Goal: Task Accomplishment & Management: Use online tool/utility

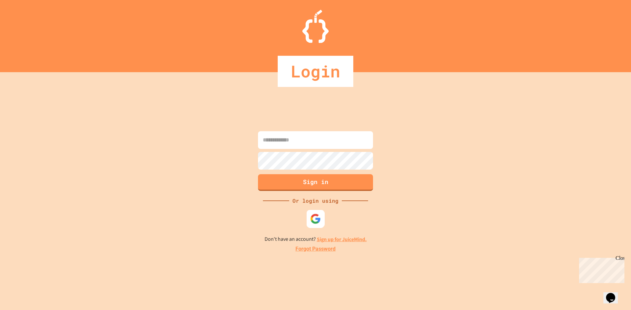
click at [316, 213] on div at bounding box center [315, 219] width 18 height 18
click at [424, 107] on div "Sign in Or login using Don't have an account? Sign up for JuiceMind. Forgot Pas…" at bounding box center [315, 191] width 631 height 238
click at [355, 144] on input at bounding box center [315, 140] width 115 height 18
type input "**********"
click at [303, 183] on button "Sign in" at bounding box center [315, 181] width 117 height 17
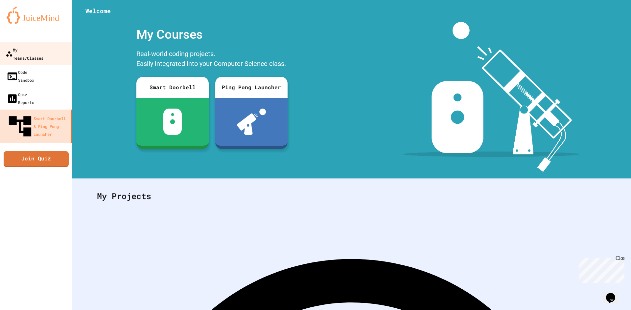
click at [41, 49] on div "My Teams/Classes" at bounding box center [25, 54] width 38 height 16
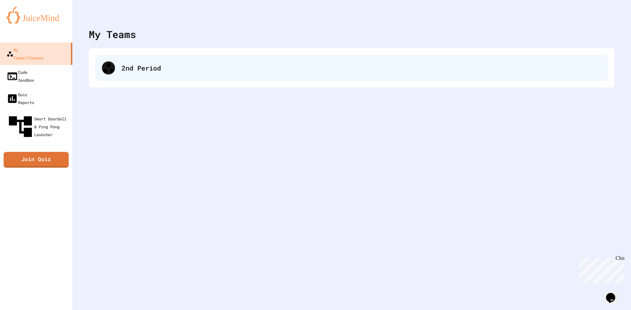
click at [144, 62] on div "2nd Period" at bounding box center [351, 68] width 512 height 26
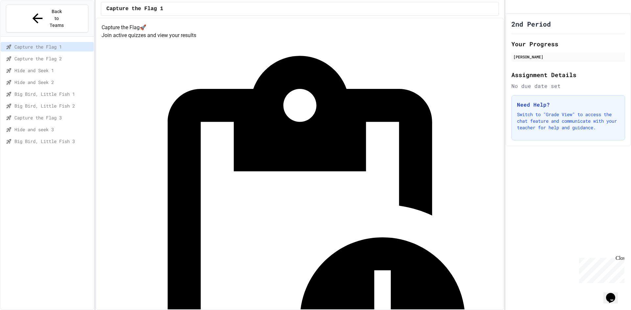
click at [45, 137] on div "Big Bird, Little Fish 3" at bounding box center [47, 142] width 93 height 10
click at [43, 114] on span "Capture the Flag 3" at bounding box center [52, 117] width 77 height 7
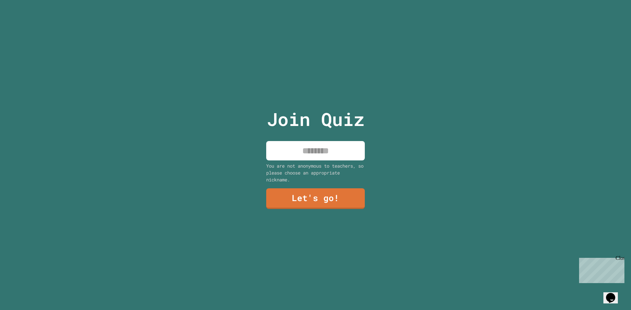
click at [312, 151] on input at bounding box center [315, 150] width 99 height 19
type input "****"
click at [320, 193] on link "Let's go!" at bounding box center [315, 199] width 97 height 22
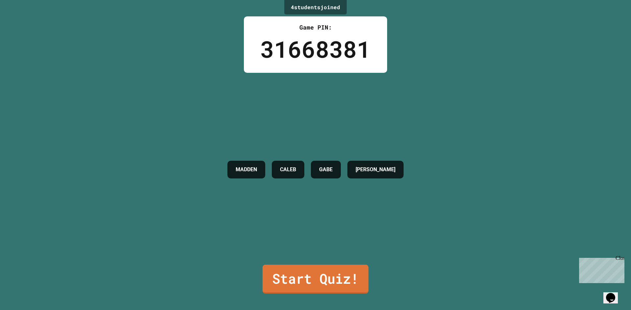
click at [299, 268] on link "Start Quiz!" at bounding box center [315, 279] width 106 height 29
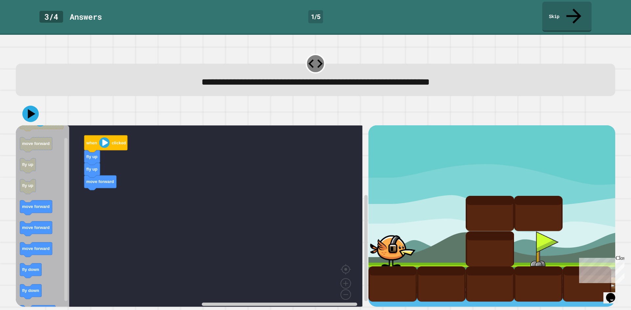
click at [101, 187] on div "when clicked fly up fly up move forward when clicked move forward fly up fly up…" at bounding box center [192, 216] width 352 height 182
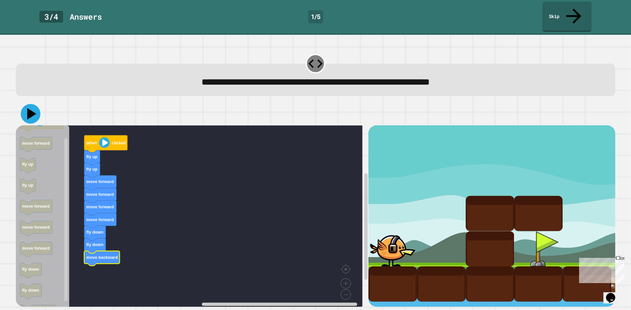
click at [35, 104] on icon at bounding box center [31, 114] width 20 height 20
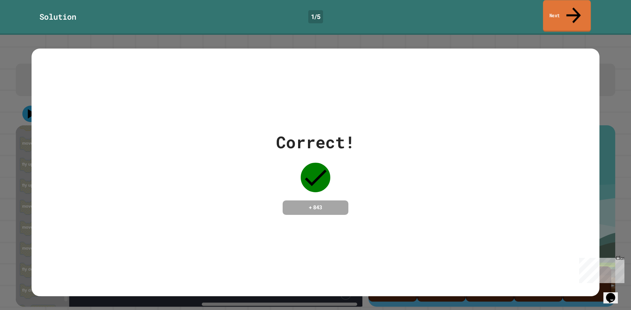
click at [572, 8] on icon at bounding box center [573, 15] width 22 height 23
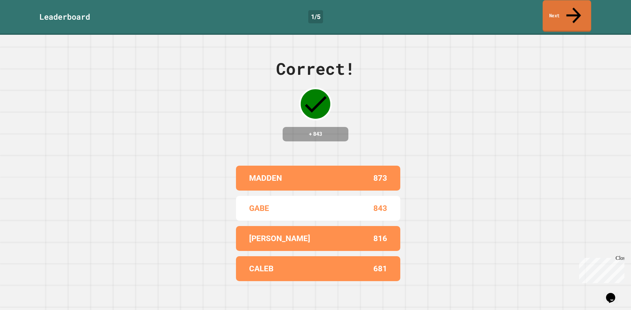
click at [562, 6] on link "Next" at bounding box center [566, 16] width 49 height 32
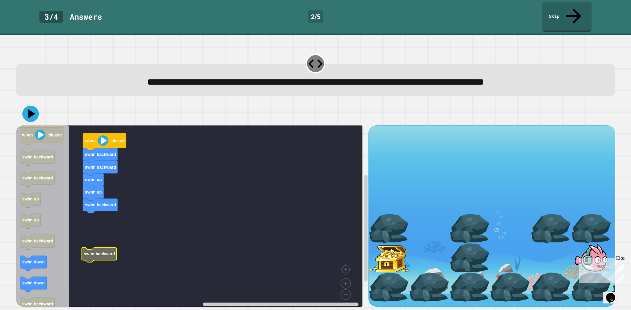
click at [67, 255] on rect "Blockly Workspace" at bounding box center [65, 207] width 3 height 163
click at [53, 236] on icon "Blockly Workspace" at bounding box center [43, 218] width 54 height 186
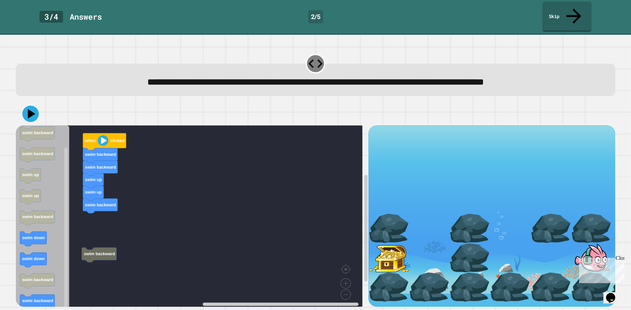
click at [62, 176] on icon "Blockly Workspace" at bounding box center [43, 218] width 54 height 186
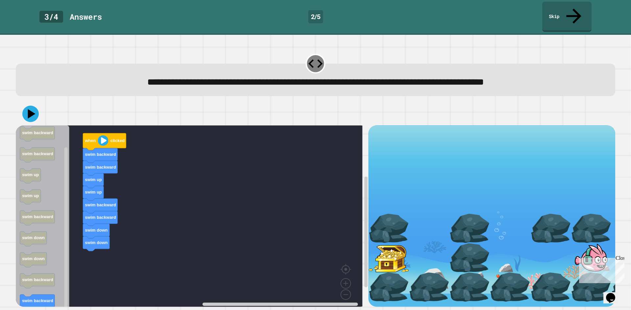
click at [90, 245] on div "when clicked swim backward swim backward swim up swim up swim backward swim bac…" at bounding box center [192, 216] width 352 height 182
click at [35, 104] on icon at bounding box center [31, 114] width 20 height 20
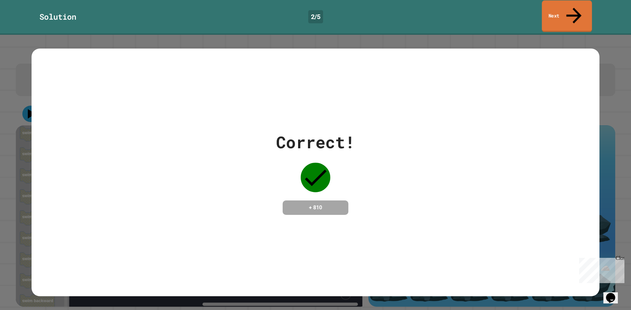
click at [561, 8] on link "Next" at bounding box center [567, 16] width 50 height 32
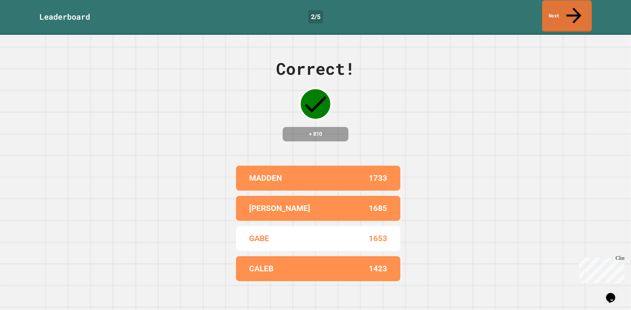
click at [570, 11] on link "Next" at bounding box center [567, 16] width 50 height 32
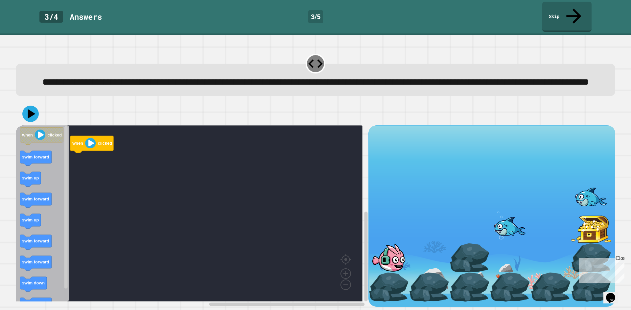
click at [85, 166] on div "when clicked when clicked swim forward swim up swim forward swim up swim forwar…" at bounding box center [192, 216] width 352 height 182
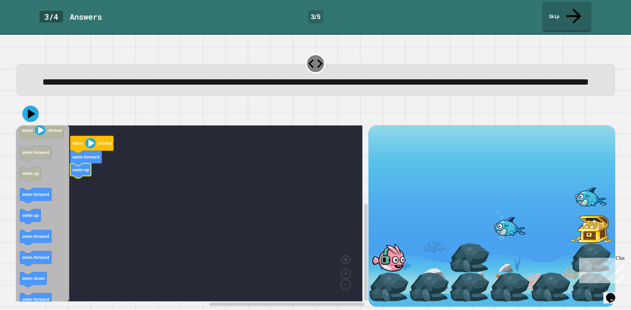
click at [64, 189] on g "Blockly Workspace" at bounding box center [65, 213] width 5 height 175
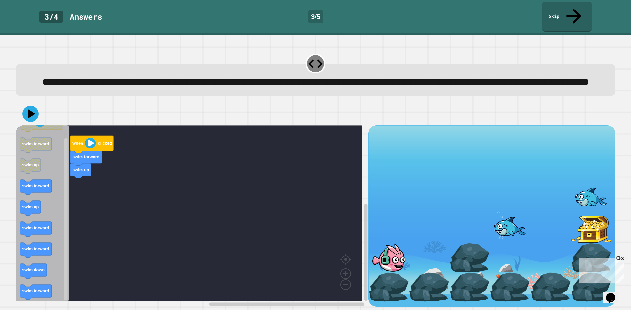
click at [55, 92] on div "**********" at bounding box center [314, 178] width 605 height 263
click at [62, 185] on icon "Blockly Workspace" at bounding box center [43, 213] width 54 height 176
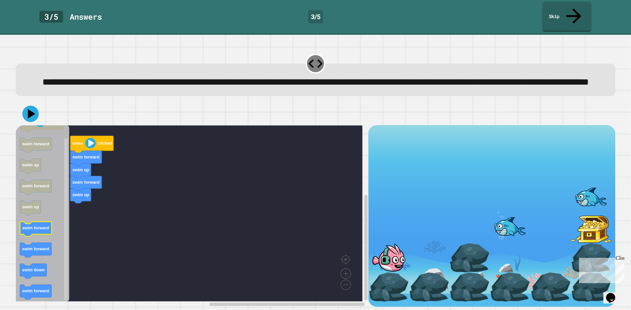
click at [67, 219] on div "when clicked swim forward swim up swim forward swim up when clicked swim forwar…" at bounding box center [192, 216] width 352 height 182
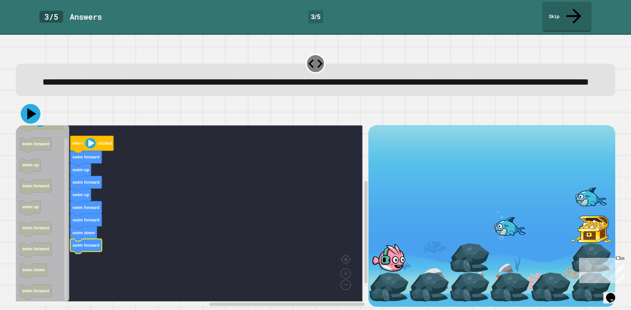
click at [32, 122] on icon at bounding box center [31, 114] width 20 height 20
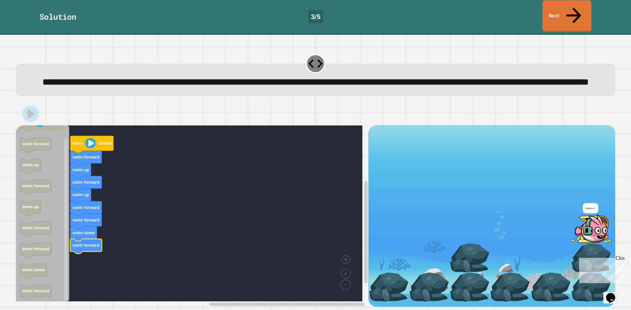
click at [573, 7] on icon at bounding box center [573, 15] width 22 height 23
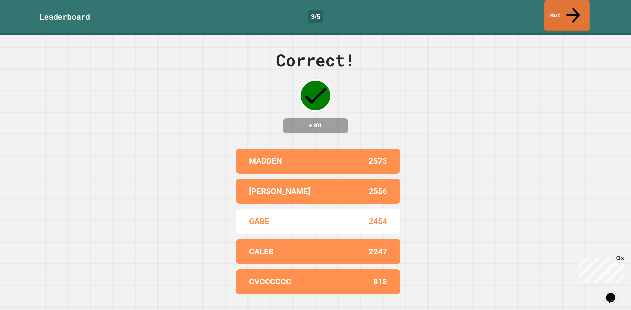
click at [555, 11] on link "Next" at bounding box center [566, 16] width 45 height 32
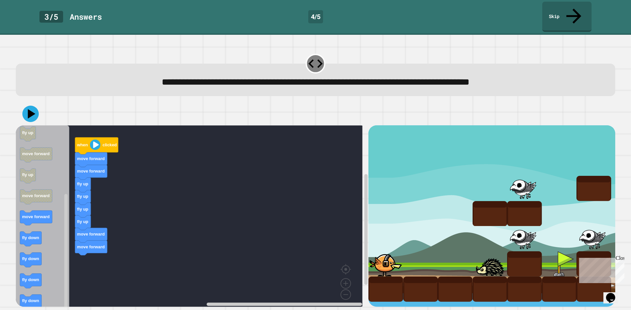
click at [100, 75] on div "**********" at bounding box center [314, 178] width 605 height 263
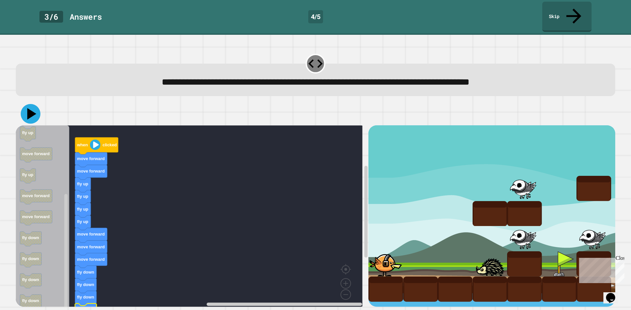
click at [23, 104] on icon at bounding box center [31, 114] width 20 height 20
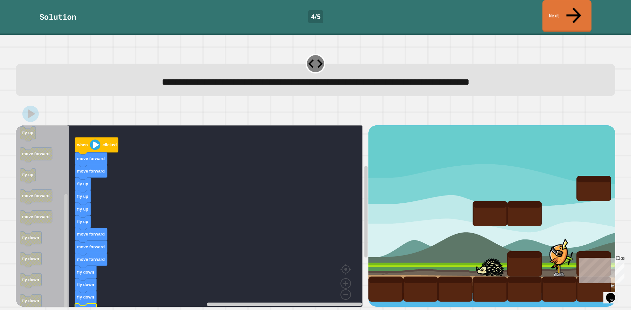
click at [556, 9] on link "Next" at bounding box center [566, 16] width 49 height 32
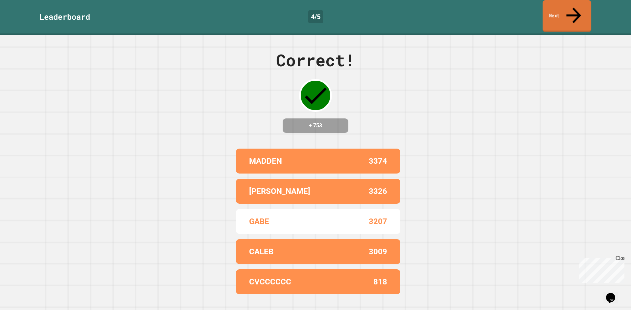
click at [550, 12] on link "Next" at bounding box center [566, 16] width 49 height 32
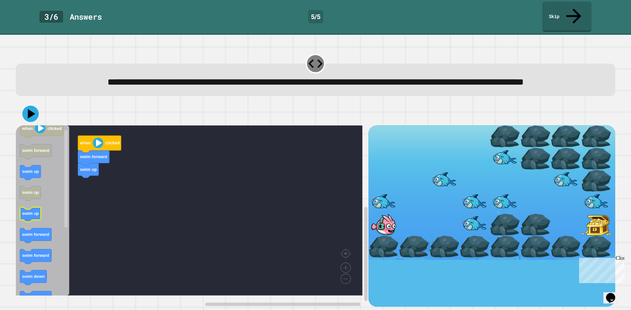
click at [54, 213] on icon "Blockly Workspace" at bounding box center [43, 210] width 54 height 170
click at [35, 280] on text "swim down" at bounding box center [33, 277] width 23 height 5
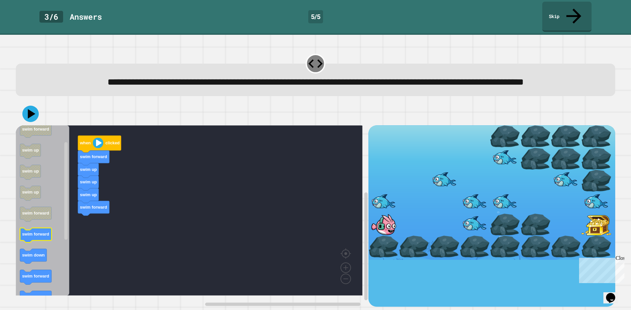
click at [75, 230] on div "when clicked swim forward swim up swim up swim up swim forward when clicked swi…" at bounding box center [192, 216] width 352 height 182
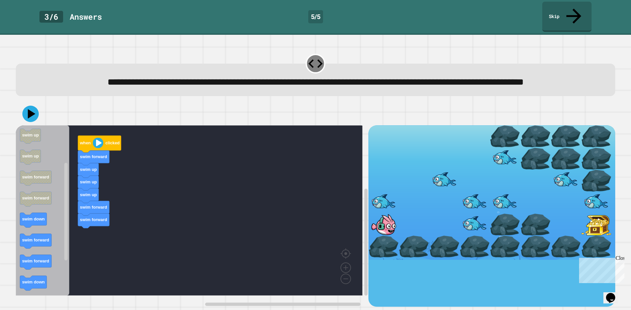
click at [64, 221] on div "when clicked swim forward swim up swim up swim up swim forward swim forward whe…" at bounding box center [192, 216] width 352 height 182
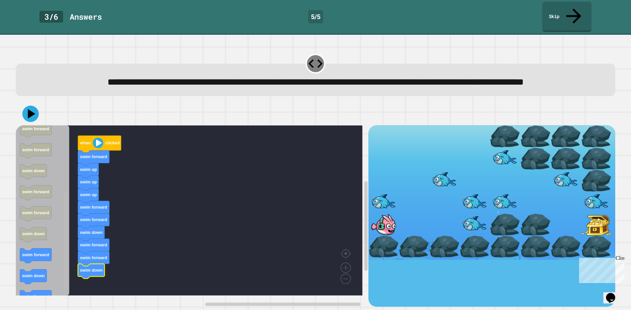
click at [64, 293] on g "Blockly Workspace" at bounding box center [65, 210] width 5 height 169
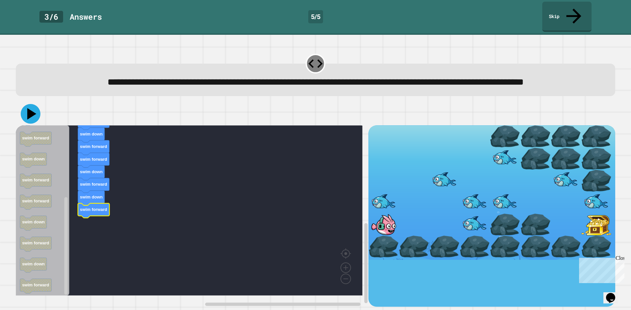
click at [35, 116] on icon at bounding box center [31, 114] width 20 height 20
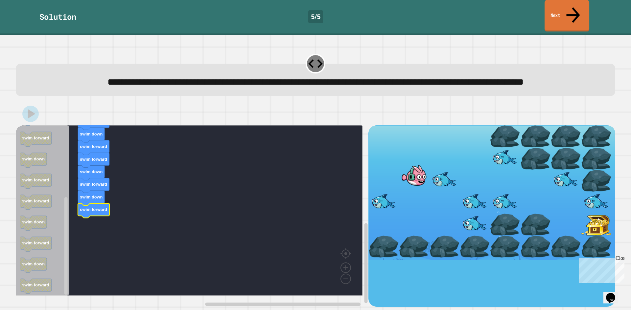
click at [579, 10] on link "Next" at bounding box center [566, 16] width 45 height 32
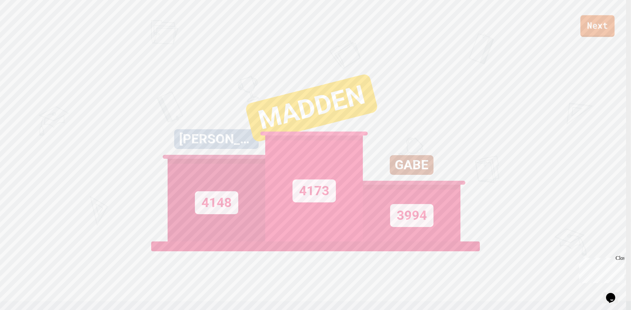
click at [593, 30] on link "Next" at bounding box center [597, 26] width 34 height 22
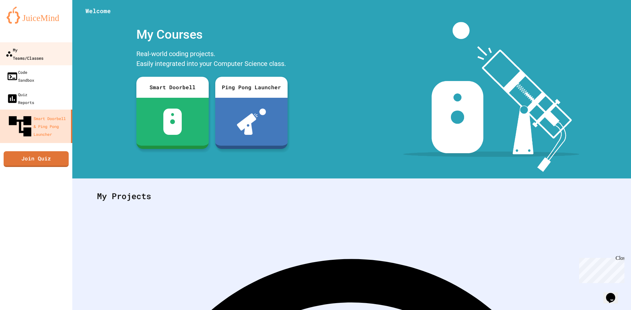
click at [28, 51] on div "My Teams/Classes" at bounding box center [25, 54] width 38 height 16
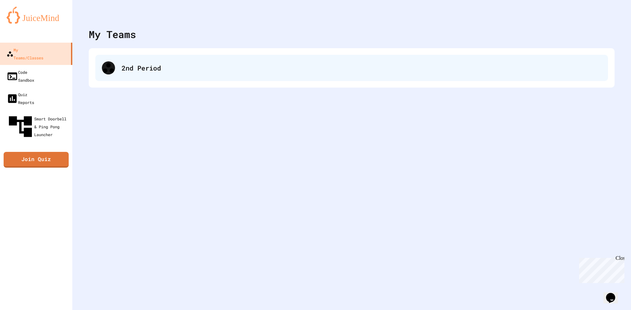
click at [127, 71] on div "2nd Period" at bounding box center [362, 68] width 480 height 10
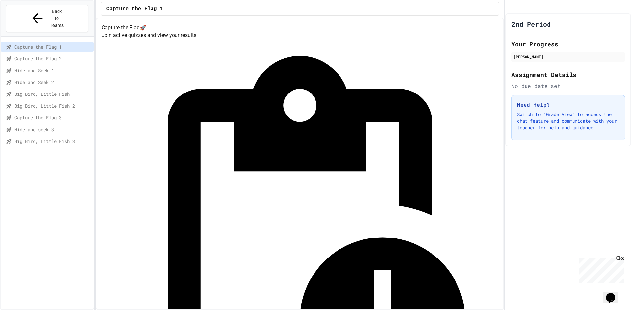
click at [36, 114] on span "Capture the Flag 3" at bounding box center [52, 117] width 77 height 7
click at [43, 113] on div "Capture the Flag 3" at bounding box center [47, 119] width 93 height 12
click at [30, 126] on span "Hide and seek 3" at bounding box center [52, 129] width 77 height 7
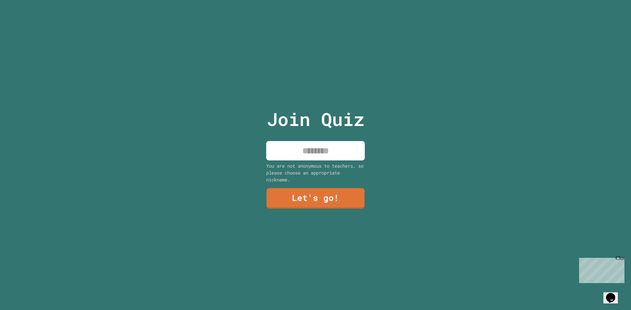
click at [313, 147] on input at bounding box center [315, 150] width 99 height 19
type input "****"
click at [339, 195] on link "Let's go!" at bounding box center [315, 199] width 96 height 22
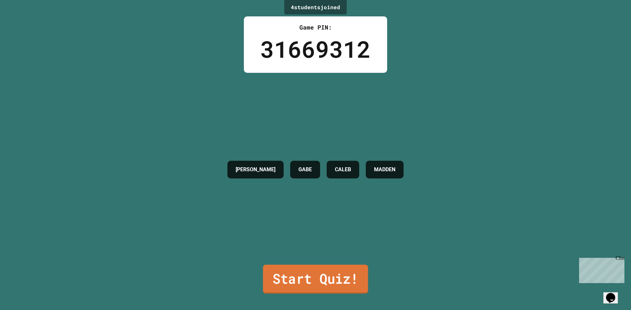
click at [286, 270] on link "Start Quiz!" at bounding box center [315, 279] width 105 height 29
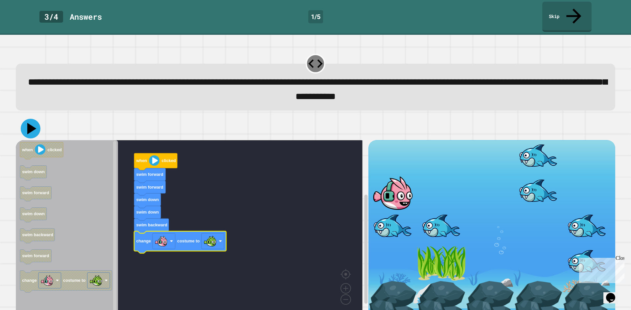
click at [34, 119] on icon at bounding box center [31, 129] width 20 height 20
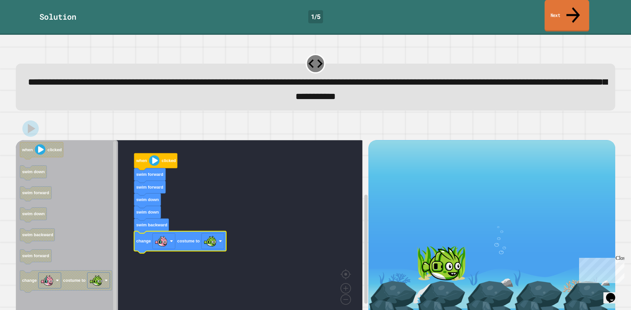
click at [555, 10] on link "Next" at bounding box center [566, 16] width 45 height 32
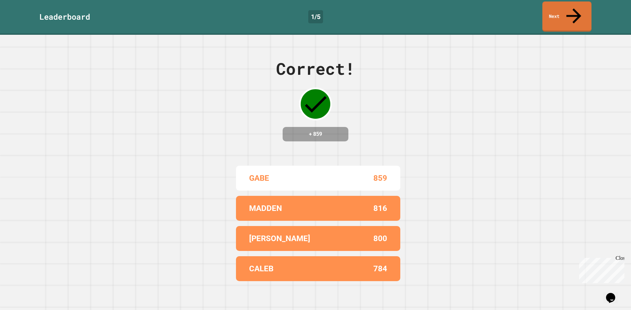
click at [590, 8] on div "Leaderboard 1 / 5 Next" at bounding box center [315, 17] width 631 height 30
click at [554, 7] on link "Next" at bounding box center [567, 16] width 48 height 32
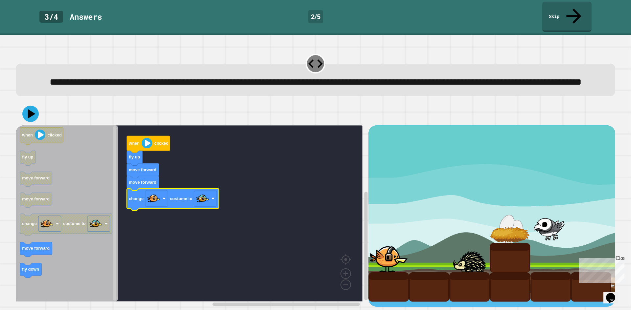
click at [149, 222] on div "when clicked fly up move forward move forward change costume to when clicked fl…" at bounding box center [192, 216] width 352 height 182
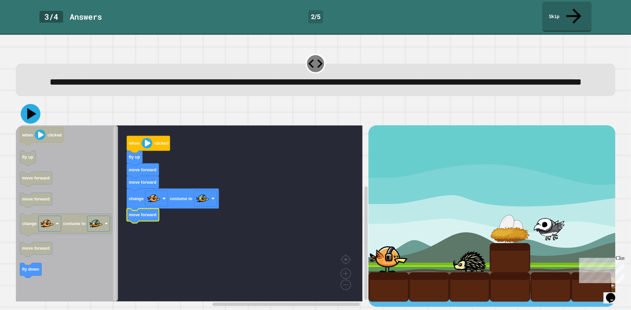
click at [31, 118] on icon at bounding box center [31, 114] width 20 height 20
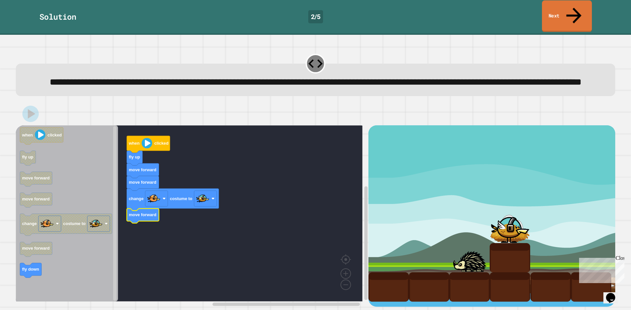
click at [570, 8] on link "Next" at bounding box center [567, 16] width 50 height 32
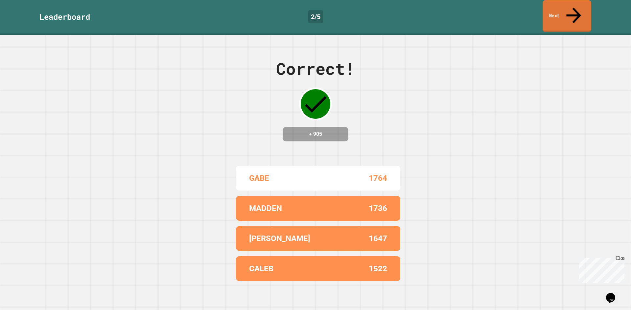
click at [571, 8] on icon at bounding box center [573, 15] width 22 height 23
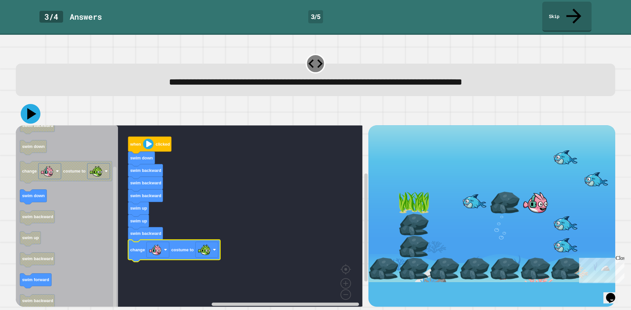
click at [26, 104] on icon at bounding box center [31, 114] width 20 height 20
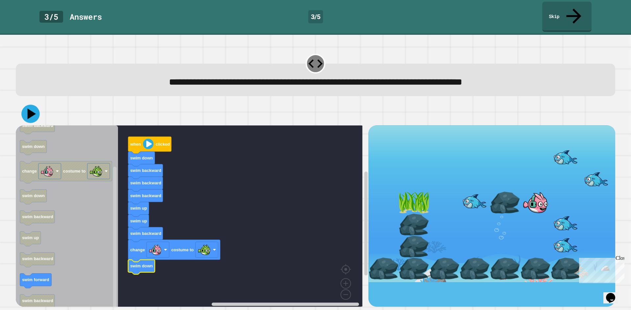
click at [29, 109] on icon at bounding box center [32, 114] width 9 height 11
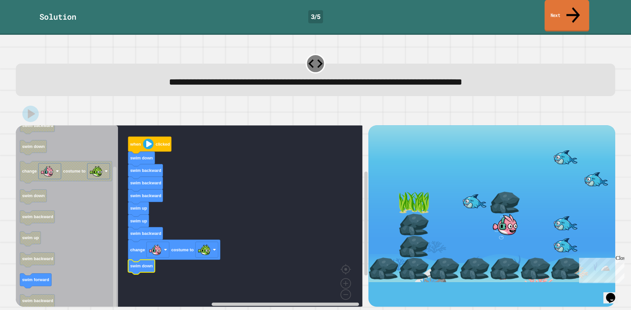
click at [575, 10] on icon at bounding box center [573, 14] width 20 height 23
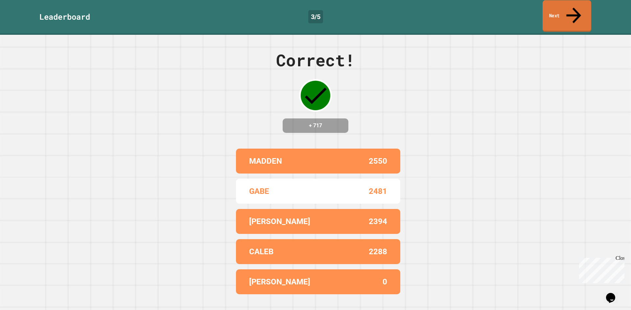
click at [580, 10] on link "Next" at bounding box center [566, 16] width 49 height 32
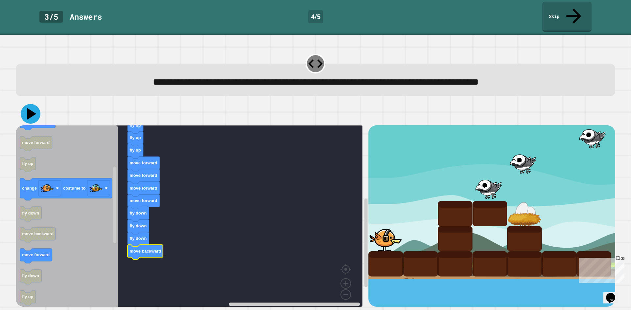
click at [34, 104] on icon at bounding box center [31, 114] width 20 height 20
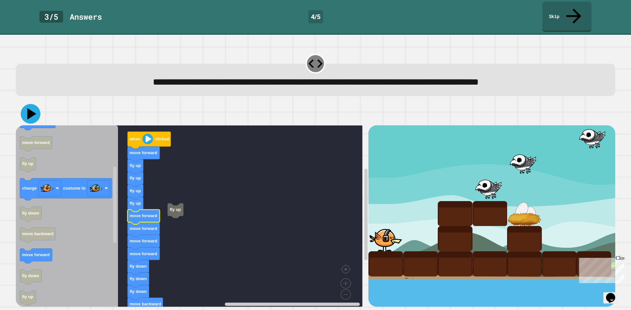
click at [27, 104] on icon at bounding box center [31, 114] width 20 height 20
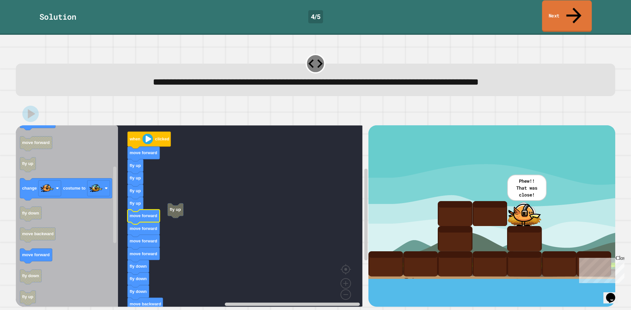
click at [569, 10] on link "Next" at bounding box center [567, 16] width 50 height 32
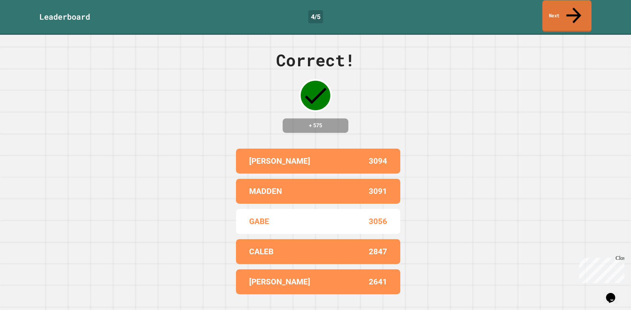
click at [554, 8] on link "Next" at bounding box center [566, 16] width 49 height 32
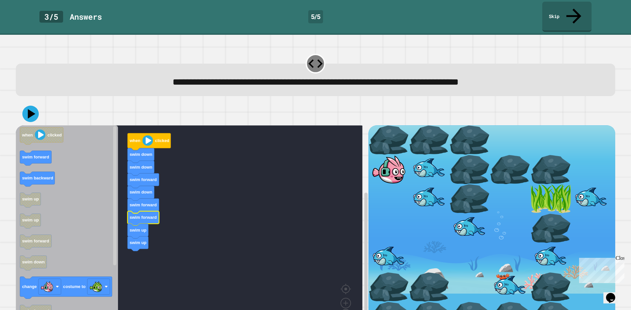
click at [141, 212] on icon "Blockly Workspace" at bounding box center [143, 219] width 32 height 15
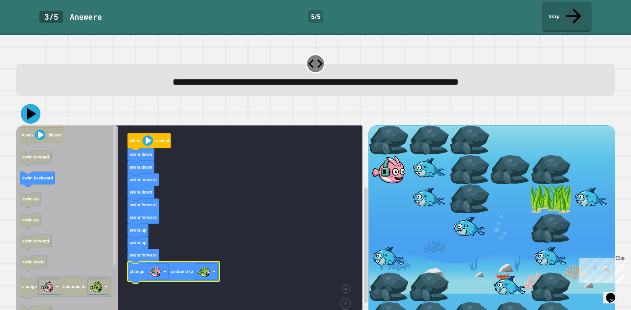
click at [30, 104] on icon at bounding box center [31, 114] width 20 height 20
click at [190, 134] on rect "Blockly Workspace" at bounding box center [189, 228] width 347 height 206
click at [39, 103] on div at bounding box center [315, 113] width 599 height 23
click at [148, 136] on image "Blockly Workspace" at bounding box center [147, 141] width 11 height 11
click at [50, 102] on div at bounding box center [315, 113] width 599 height 23
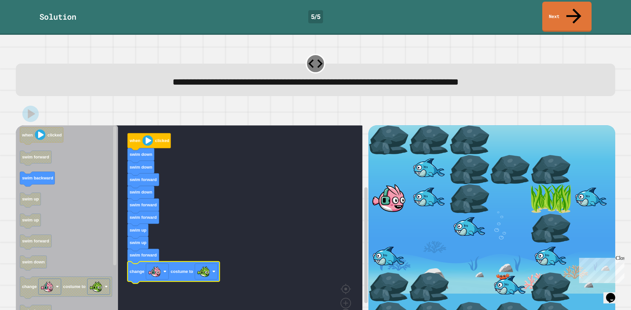
click at [184, 269] on text "costume to" at bounding box center [181, 271] width 22 height 5
click at [569, 9] on link "Next" at bounding box center [567, 16] width 48 height 32
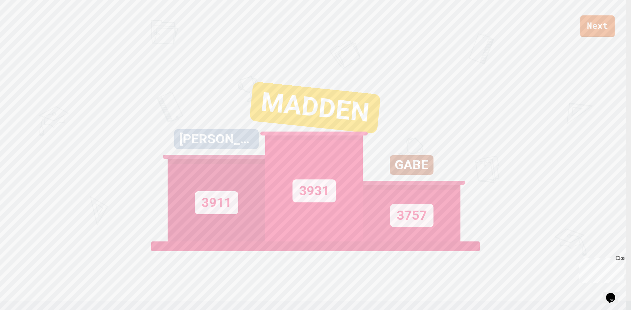
click at [605, 35] on link "Next" at bounding box center [597, 26] width 34 height 22
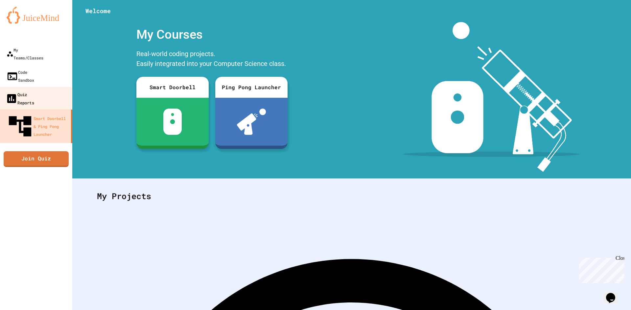
click at [13, 90] on div "Quiz Reports" at bounding box center [20, 98] width 29 height 16
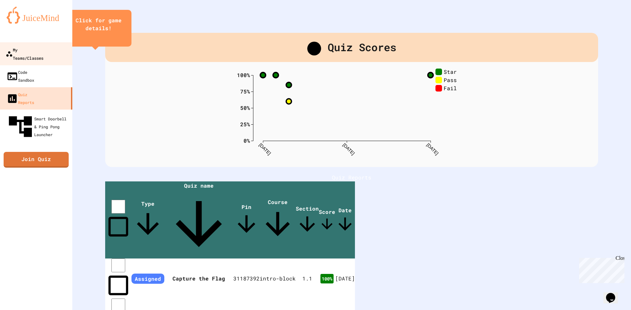
click at [43, 52] on div "My Teams/Classes" at bounding box center [25, 54] width 38 height 16
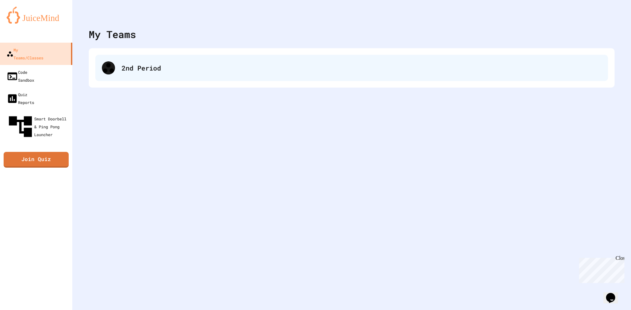
click at [166, 68] on div "2nd Period" at bounding box center [362, 68] width 480 height 10
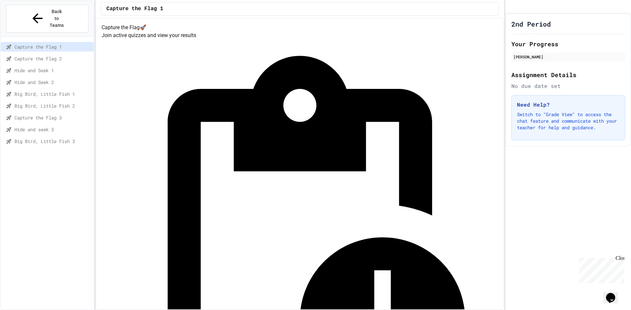
click at [40, 137] on div "Big Bird, Little Fish 3" at bounding box center [47, 142] width 93 height 10
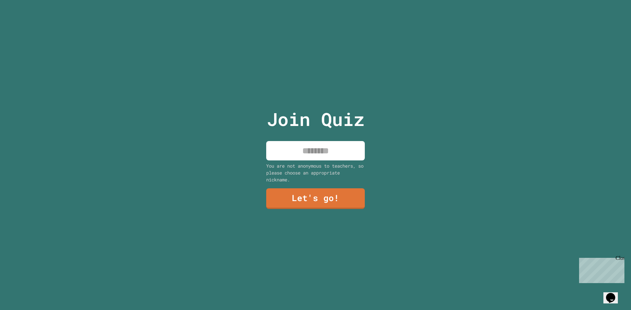
click at [310, 151] on input at bounding box center [315, 150] width 99 height 19
type input "****"
click at [327, 201] on link "Let's go!" at bounding box center [315, 199] width 97 height 22
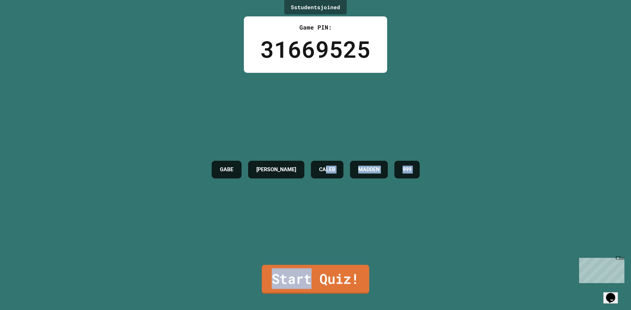
click at [307, 257] on div "5 student s joined Game PIN: 31669525 [PERSON_NAME] [PERSON_NAME] 999 Start Qui…" at bounding box center [315, 155] width 631 height 310
click at [332, 274] on link "Start Quiz!" at bounding box center [315, 279] width 106 height 29
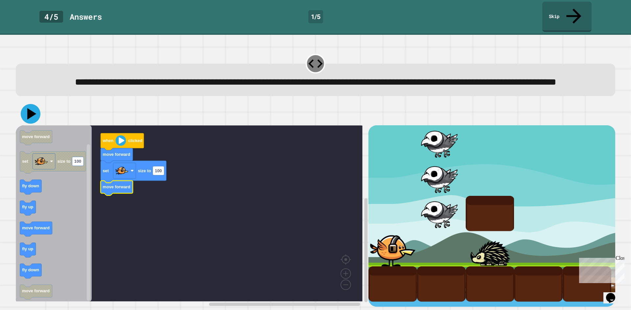
click at [26, 110] on icon at bounding box center [31, 114] width 20 height 20
click at [26, 120] on icon at bounding box center [31, 114] width 20 height 20
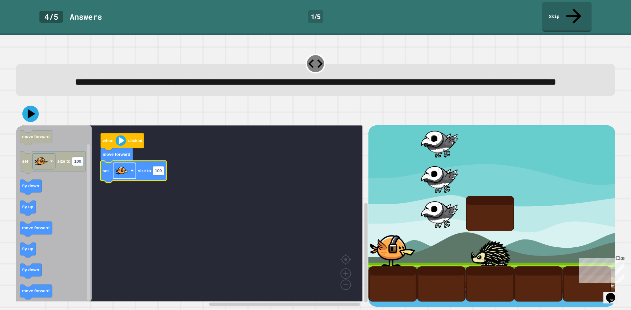
click at [129, 171] on rect "Blockly Workspace" at bounding box center [124, 171] width 23 height 16
click at [162, 173] on rect "Blockly Workspace" at bounding box center [158, 171] width 11 height 9
type input "**"
click at [25, 118] on icon at bounding box center [31, 114] width 20 height 20
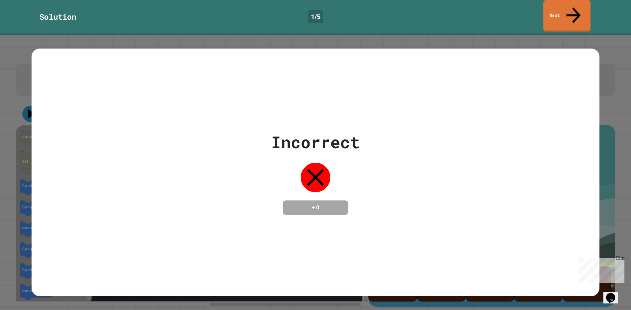
click at [575, 8] on icon at bounding box center [573, 16] width 14 height 16
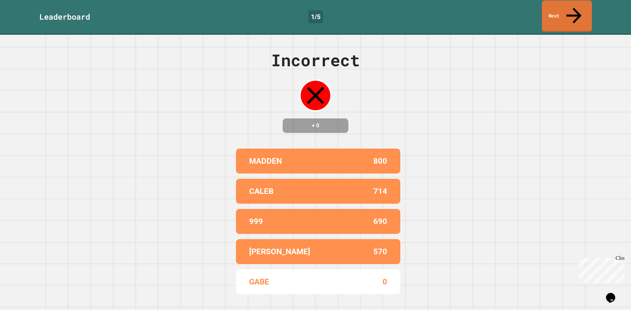
click at [576, 8] on icon at bounding box center [573, 15] width 23 height 23
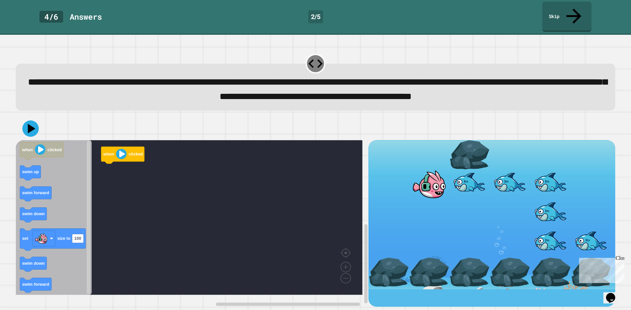
click at [75, 184] on icon "Blockly Workspace" at bounding box center [54, 217] width 76 height 155
click at [79, 142] on icon "when clicked swim up swim forward swim down set size to 100 swim down swim forw…" at bounding box center [54, 217] width 76 height 155
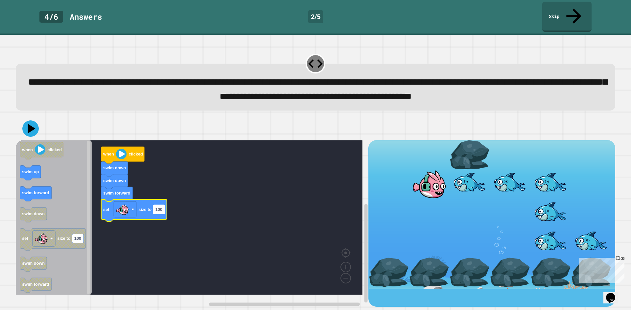
click at [158, 214] on rect "Blockly Workspace" at bounding box center [158, 209] width 11 height 9
type input "*****"
click at [32, 127] on icon at bounding box center [31, 129] width 20 height 20
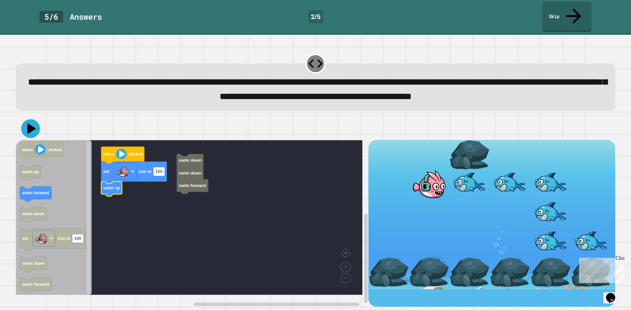
click at [31, 138] on icon at bounding box center [30, 128] width 19 height 19
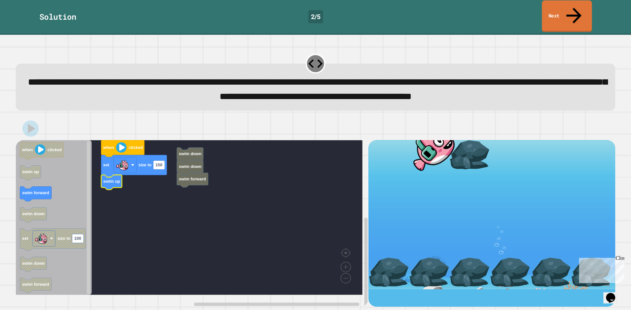
click at [576, 5] on icon at bounding box center [573, 15] width 23 height 23
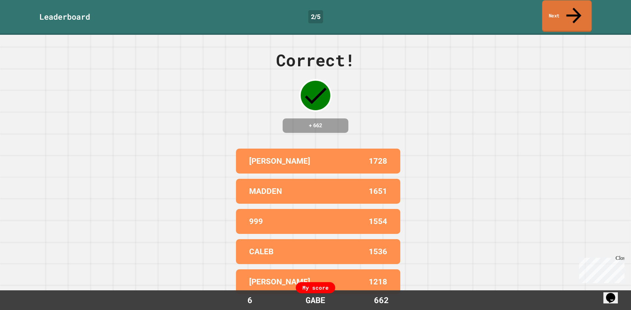
click at [557, 10] on link "Next" at bounding box center [567, 16] width 50 height 32
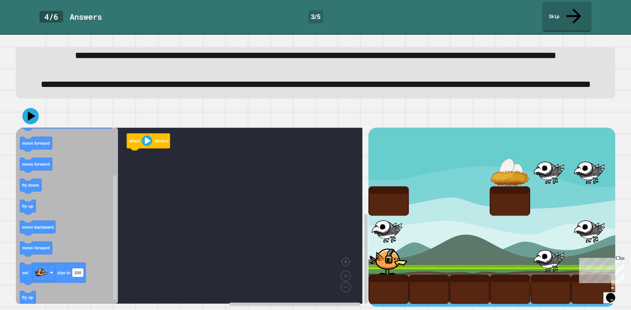
scroll to position [52, 0]
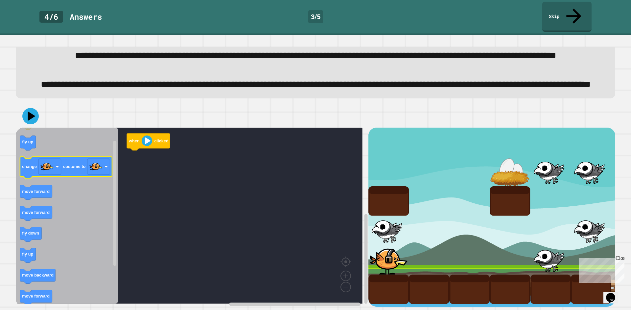
click at [97, 163] on icon "when clicked fly up change costume to move forward move forward fly down fly up…" at bounding box center [67, 216] width 102 height 176
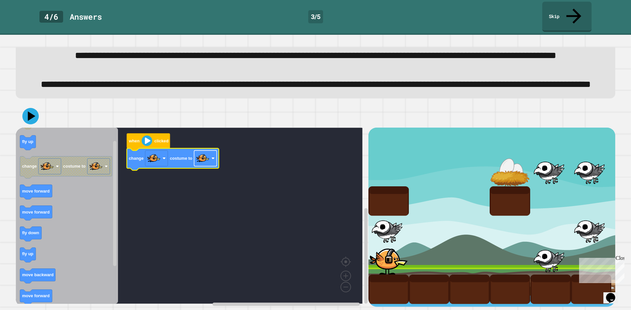
click at [212, 151] on rect "Blockly Workspace" at bounding box center [205, 159] width 23 height 16
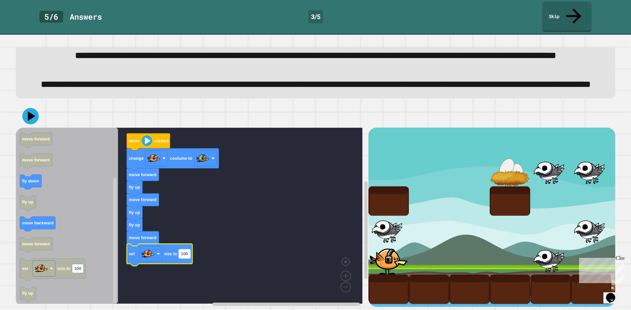
click at [185, 252] on text "100" at bounding box center [184, 254] width 7 height 5
click at [31, 111] on icon at bounding box center [31, 116] width 20 height 20
click at [189, 250] on input "****" at bounding box center [186, 247] width 14 height 9
type input "**"
drag, startPoint x: 29, startPoint y: 110, endPoint x: 40, endPoint y: 110, distance: 11.2
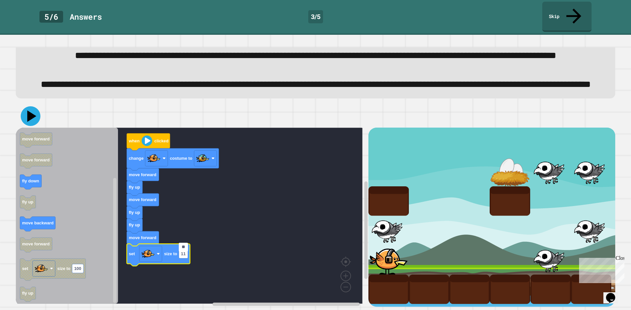
click at [29, 111] on icon at bounding box center [31, 116] width 9 height 11
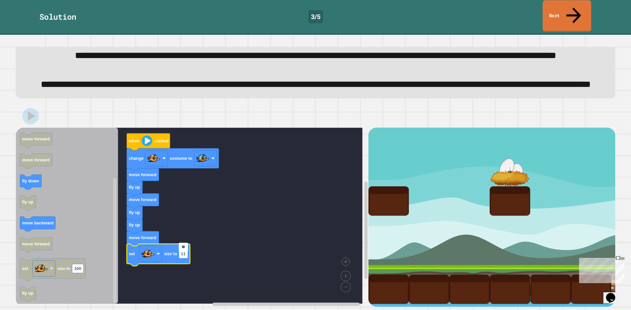
click at [562, 10] on link "Next" at bounding box center [566, 16] width 49 height 32
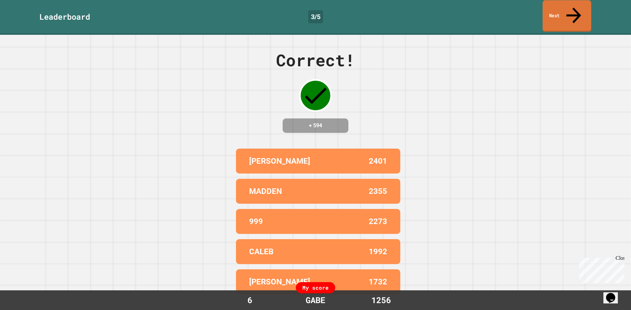
click at [546, 11] on link "Next" at bounding box center [566, 16] width 49 height 32
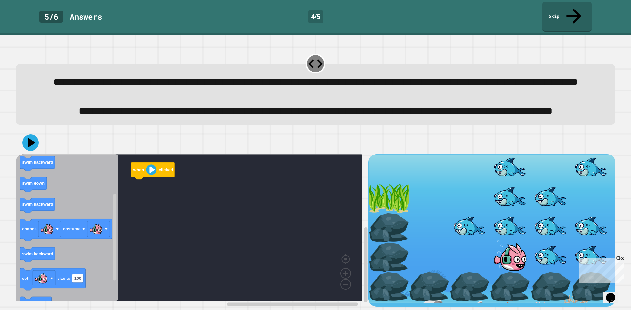
scroll to position [22, 0]
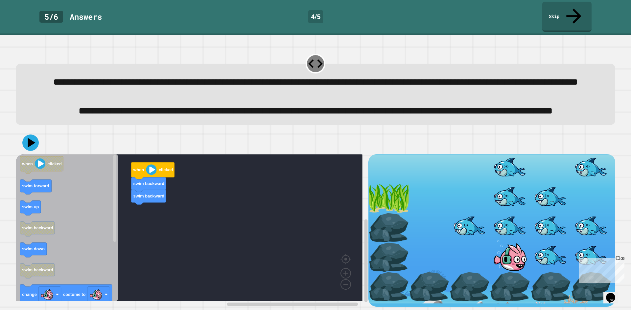
click at [39, 196] on icon "Blockly Workspace" at bounding box center [67, 227] width 102 height 147
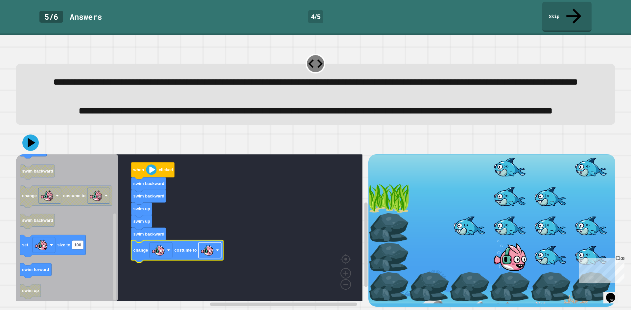
click at [215, 250] on rect "Blockly Workspace" at bounding box center [209, 251] width 23 height 16
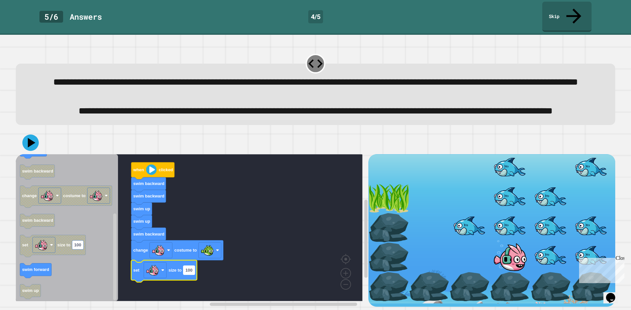
click at [192, 268] on text "100" at bounding box center [188, 270] width 7 height 5
type input "**"
click at [30, 144] on icon at bounding box center [31, 143] width 20 height 20
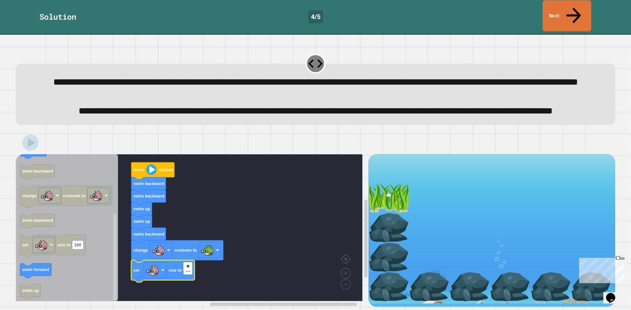
click at [578, 7] on link "Next" at bounding box center [566, 16] width 49 height 32
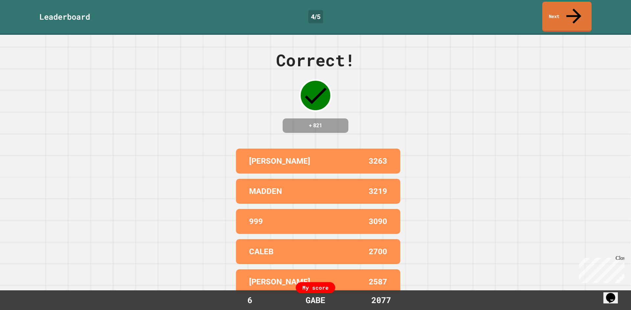
click at [573, 17] on div "Leaderboard 4 / 5 Next" at bounding box center [315, 17] width 631 height 35
click at [573, 8] on icon at bounding box center [573, 16] width 15 height 16
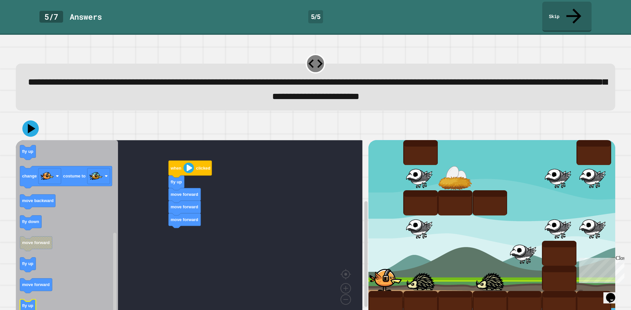
click at [51, 288] on icon "Blockly Workspace" at bounding box center [67, 228] width 102 height 176
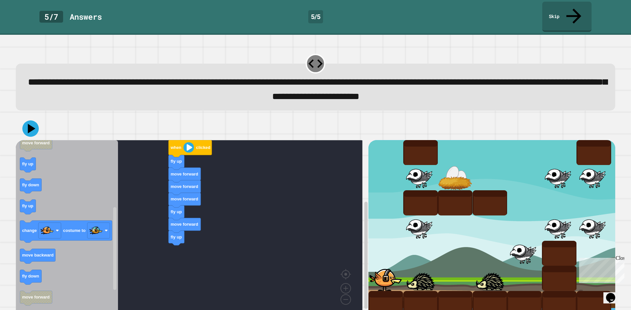
click at [79, 282] on icon "Blockly Workspace" at bounding box center [67, 228] width 102 height 176
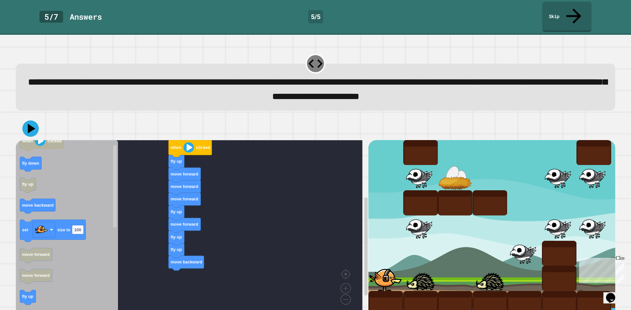
click at [54, 310] on html "**********" at bounding box center [315, 155] width 631 height 310
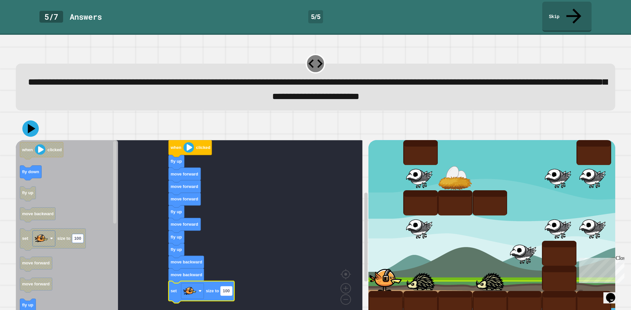
click at [228, 289] on text "100" at bounding box center [226, 291] width 7 height 5
type input "**"
click at [123, 250] on rect "Blockly Workspace" at bounding box center [189, 228] width 347 height 176
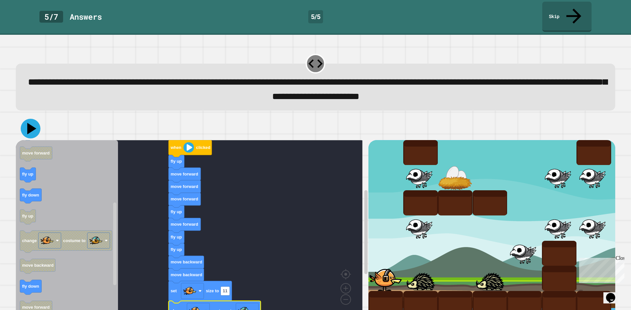
click at [29, 119] on icon at bounding box center [31, 129] width 20 height 20
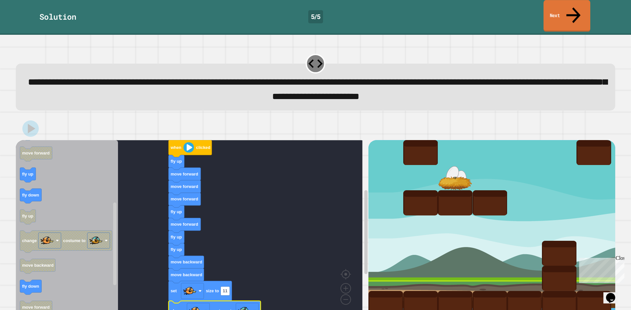
click at [562, 8] on link "Next" at bounding box center [566, 16] width 47 height 32
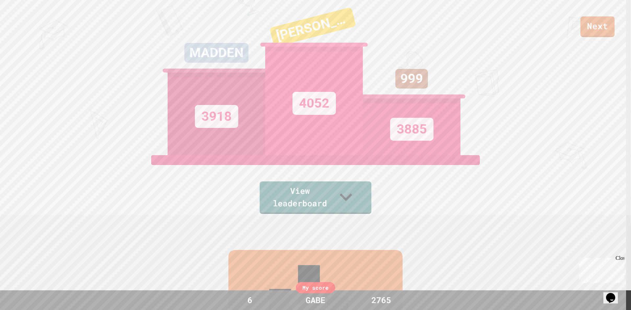
scroll to position [83, 0]
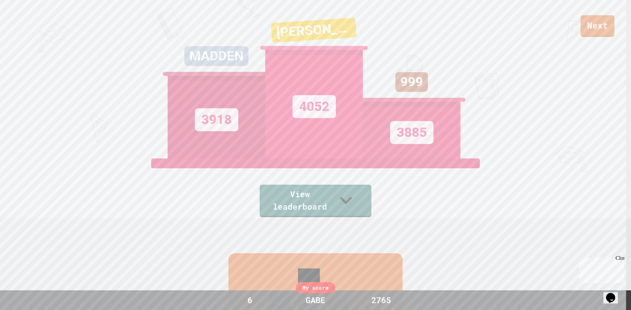
click at [587, 32] on link "Next" at bounding box center [597, 26] width 34 height 22
